Goal: Navigation & Orientation: Find specific page/section

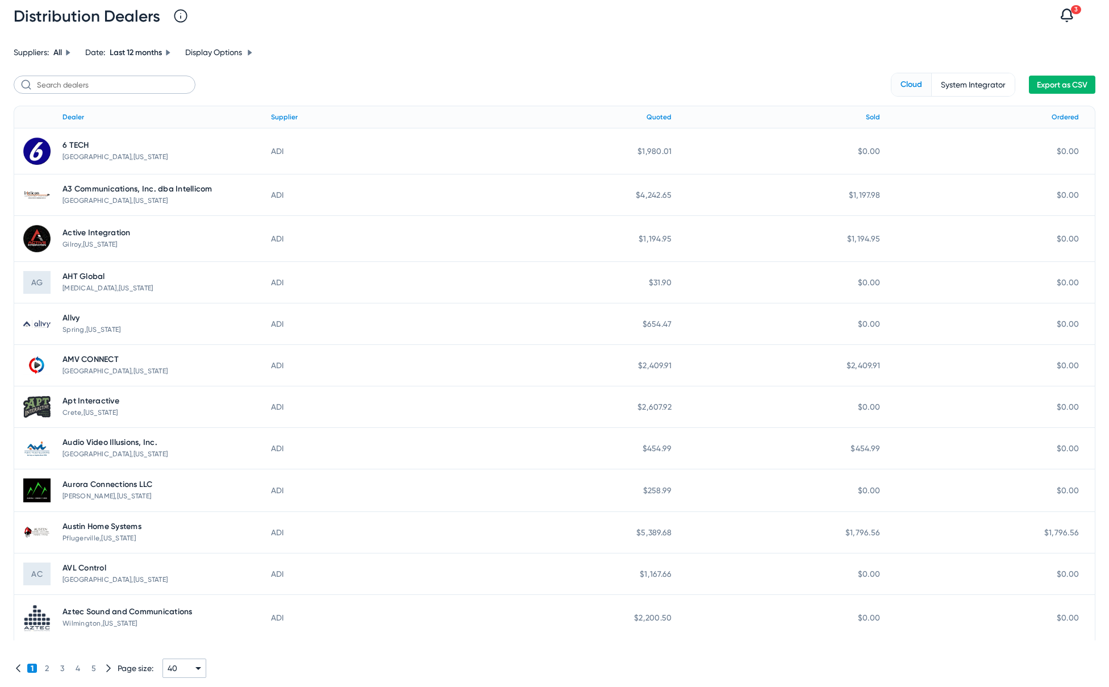
scroll to position [1, 0]
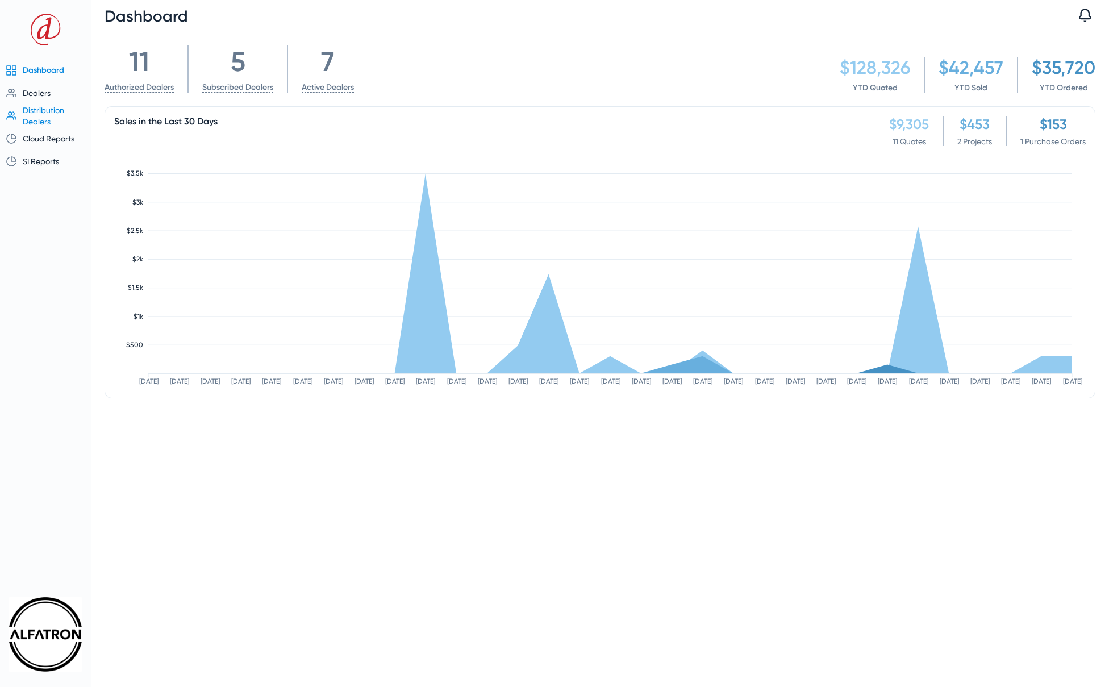
click at [37, 113] on span "Distribution Dealers" at bounding box center [43, 116] width 41 height 20
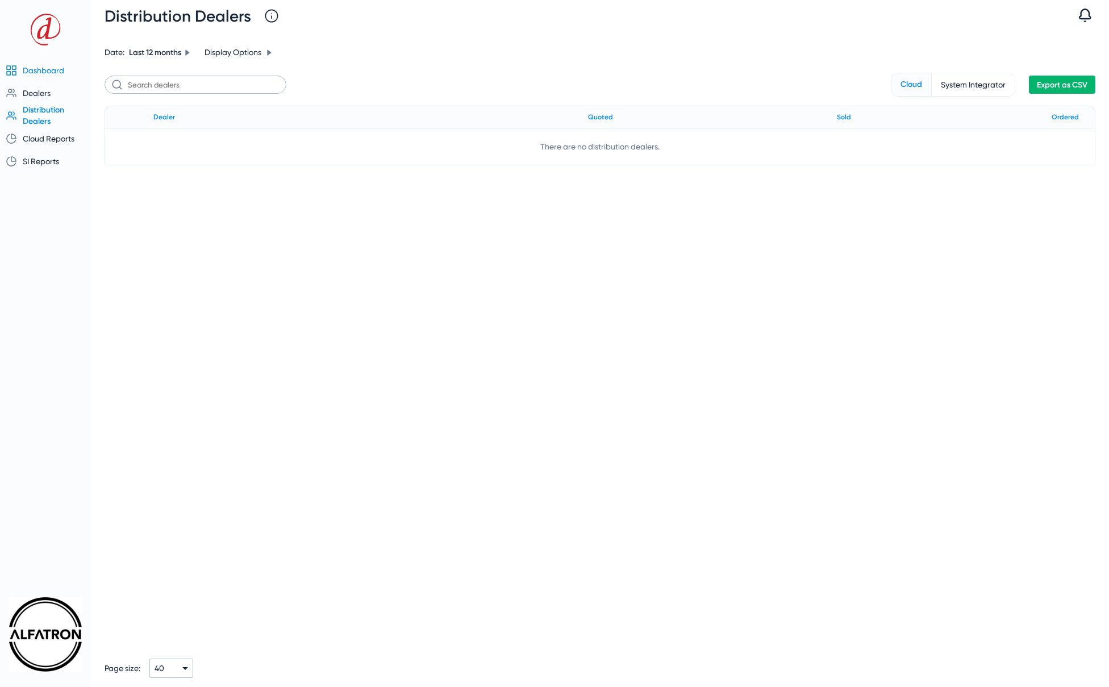
click at [46, 73] on span "Dashboard" at bounding box center [43, 70] width 41 height 9
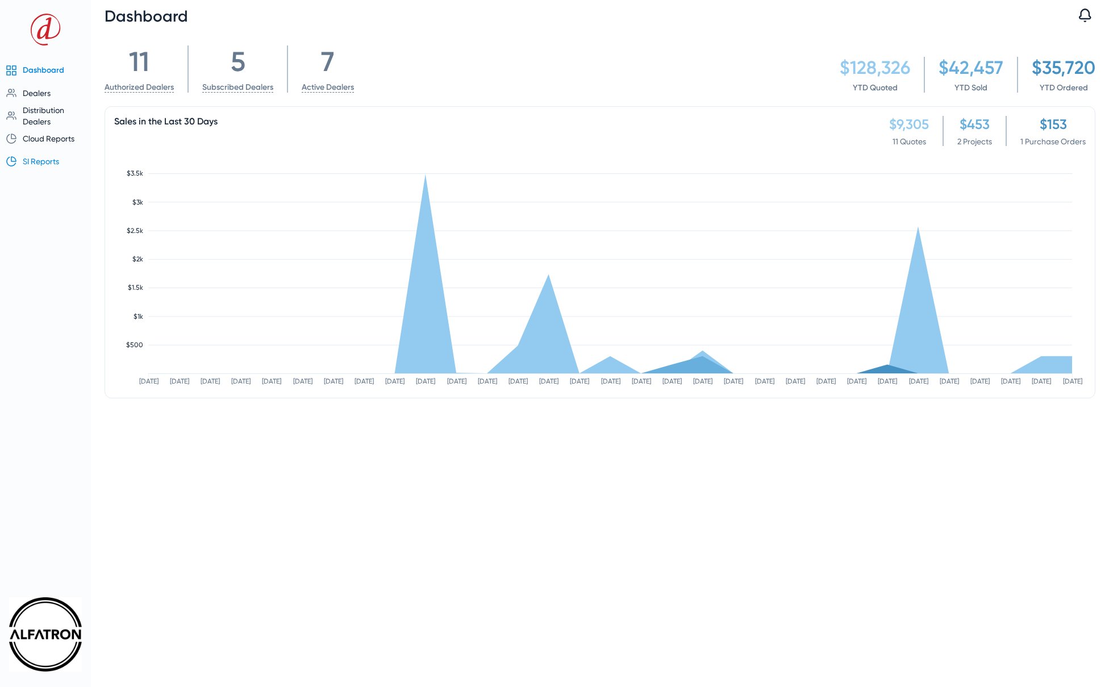
click at [37, 163] on span "SI Reports" at bounding box center [41, 161] width 36 height 9
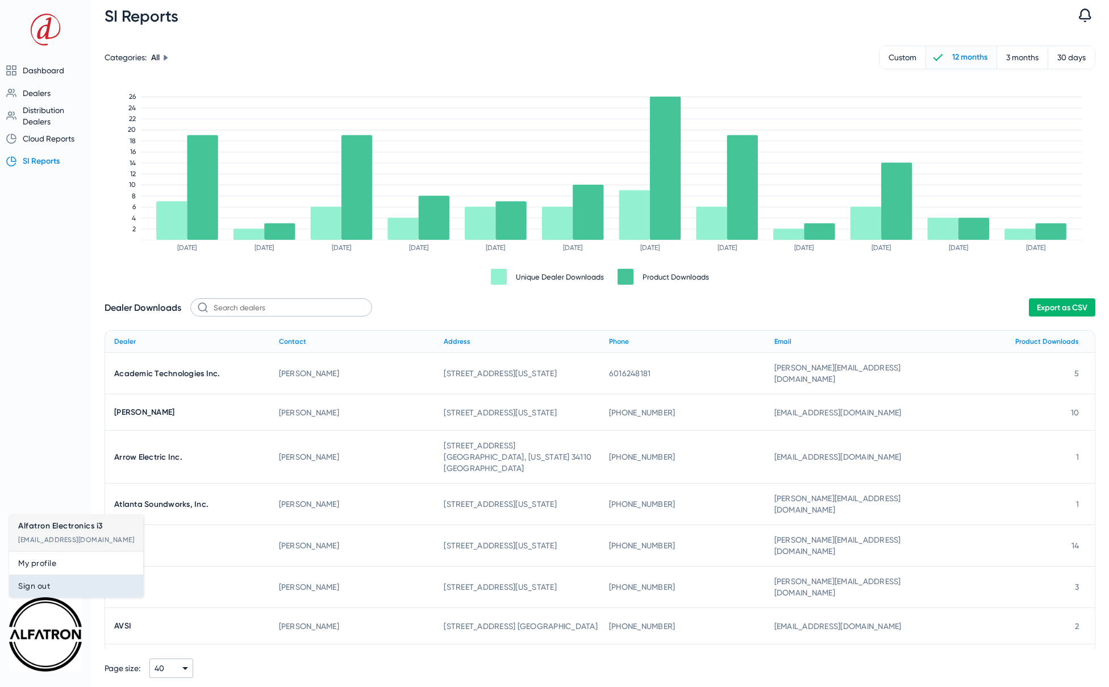
click at [53, 590] on span "Sign out" at bounding box center [76, 586] width 116 height 14
